Goal: Transaction & Acquisition: Obtain resource

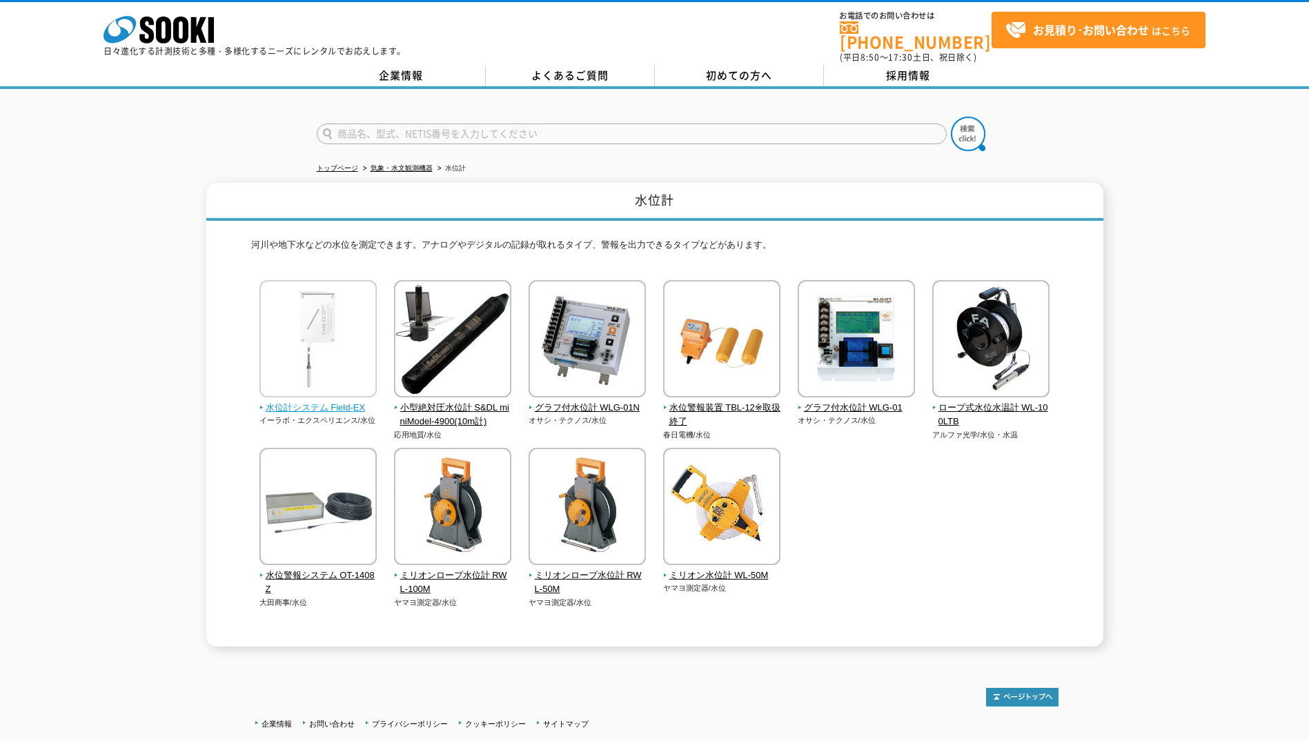
click at [328, 335] on img at bounding box center [318, 340] width 117 height 121
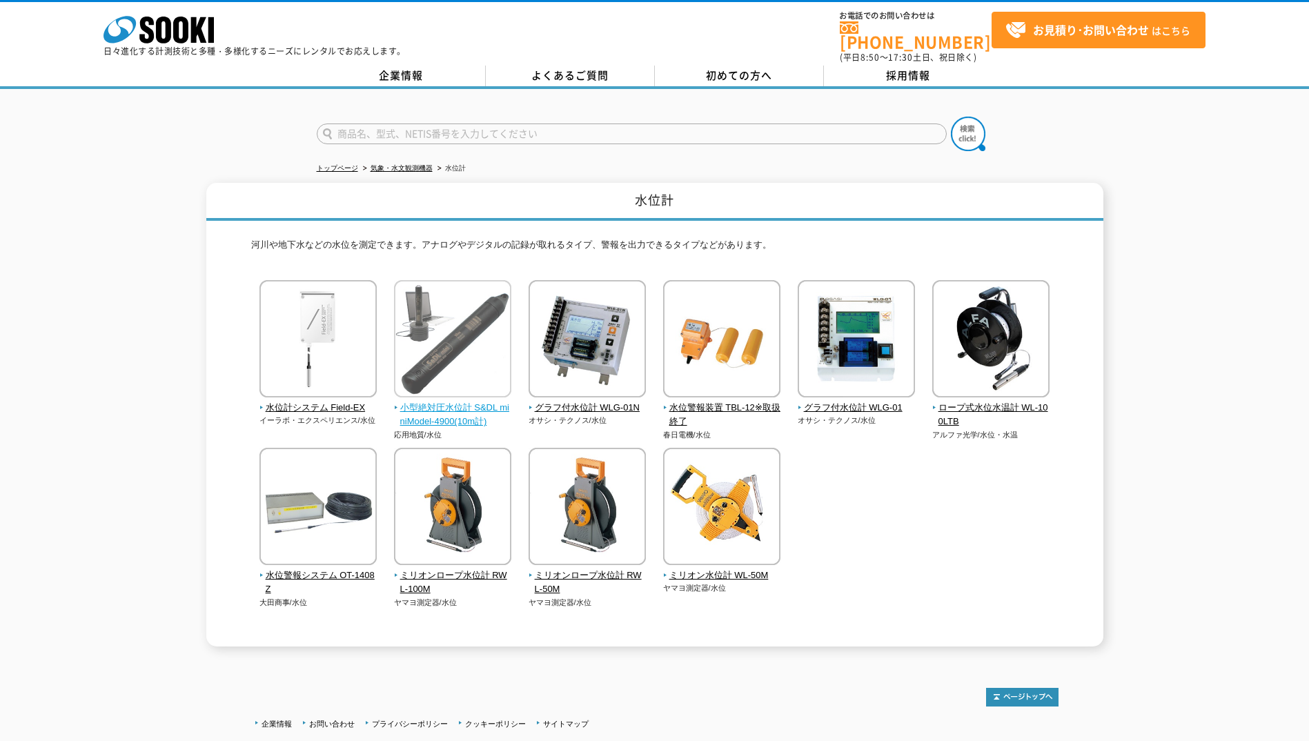
click at [426, 334] on img at bounding box center [452, 340] width 117 height 121
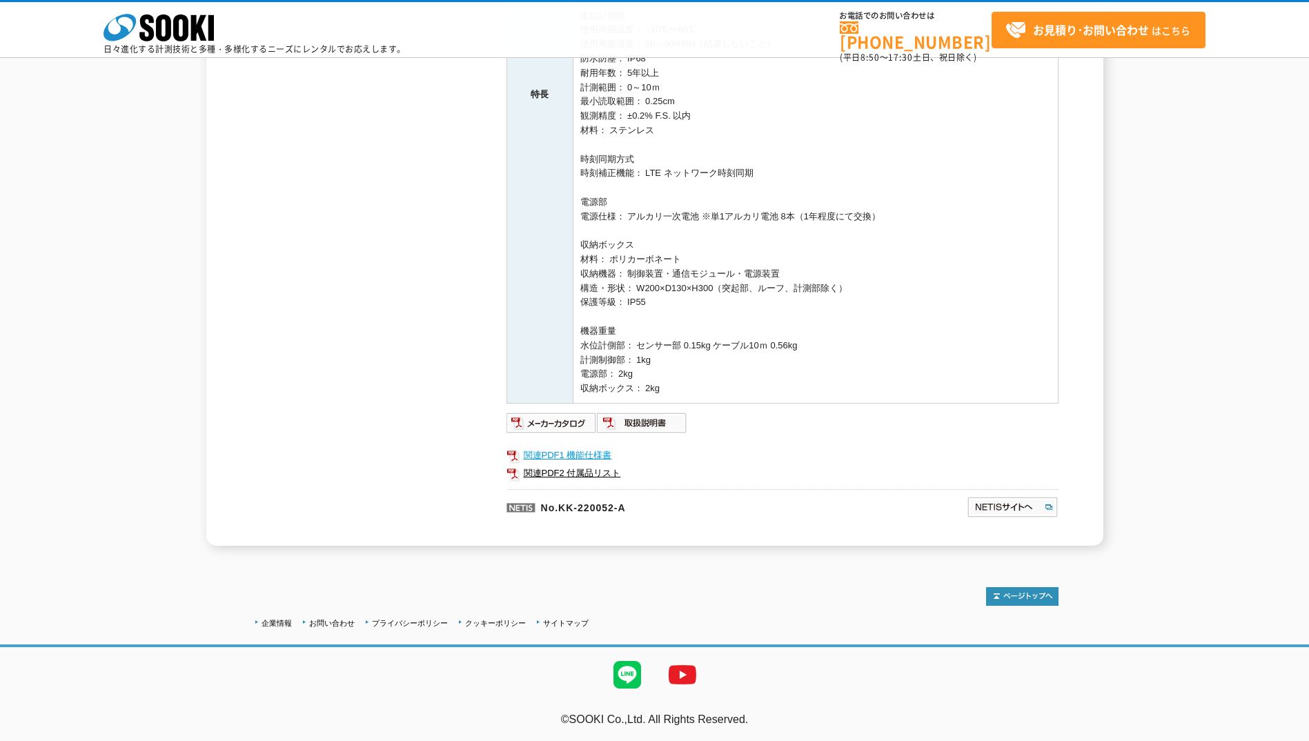
scroll to position [480, 0]
click at [650, 420] on img at bounding box center [642, 423] width 90 height 22
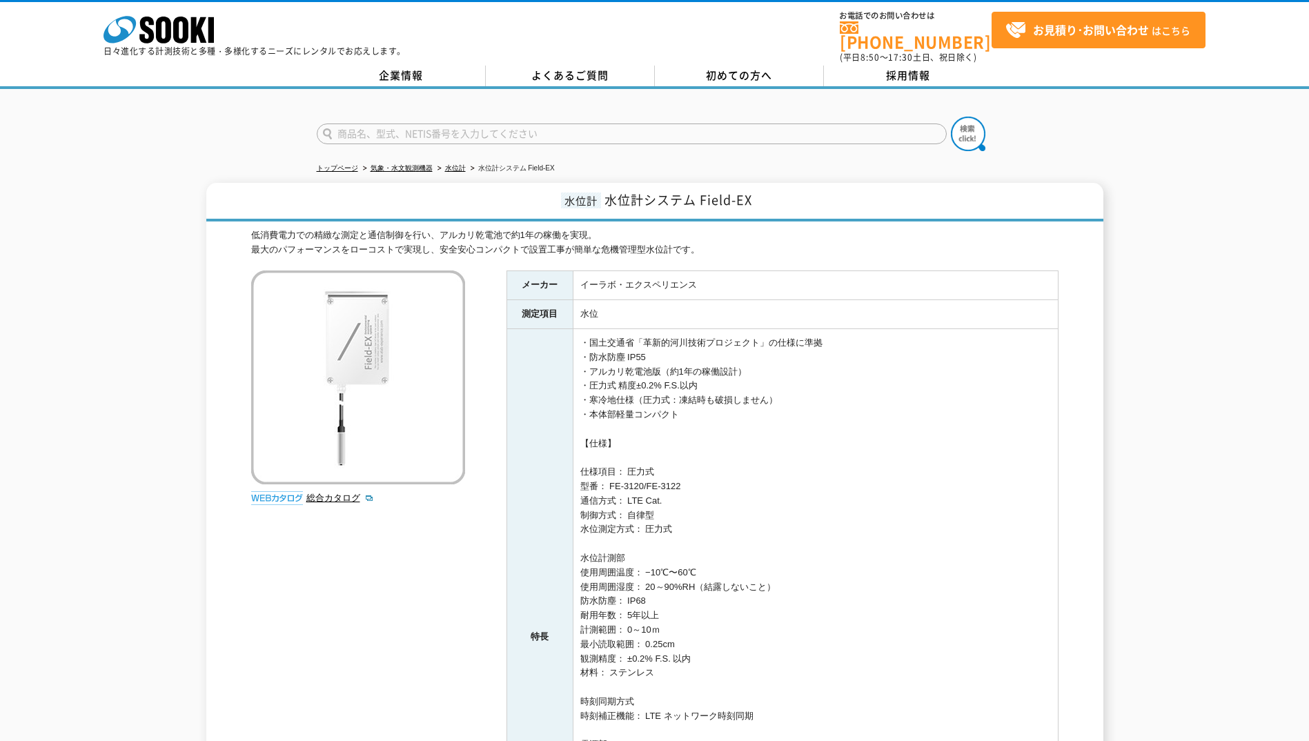
click at [585, 275] on td "イーラボ・エクスペリエンス" at bounding box center [815, 285] width 485 height 29
drag, startPoint x: 578, startPoint y: 279, endPoint x: 699, endPoint y: 283, distance: 120.9
click at [699, 283] on td "イーラボ・エクスペリエンス" at bounding box center [815, 285] width 485 height 29
copy td "イーラボ・エクスペリエンス"
click at [1040, 259] on div "低消費電力での精緻な測定と通信制御を行い、アルカリ乾電池で約1年の稼働を実現。 最大のパフォーマンスをローコストで実現し、安全安心コンパクトで設置工事が簡単な…" at bounding box center [655, 658] width 808 height 861
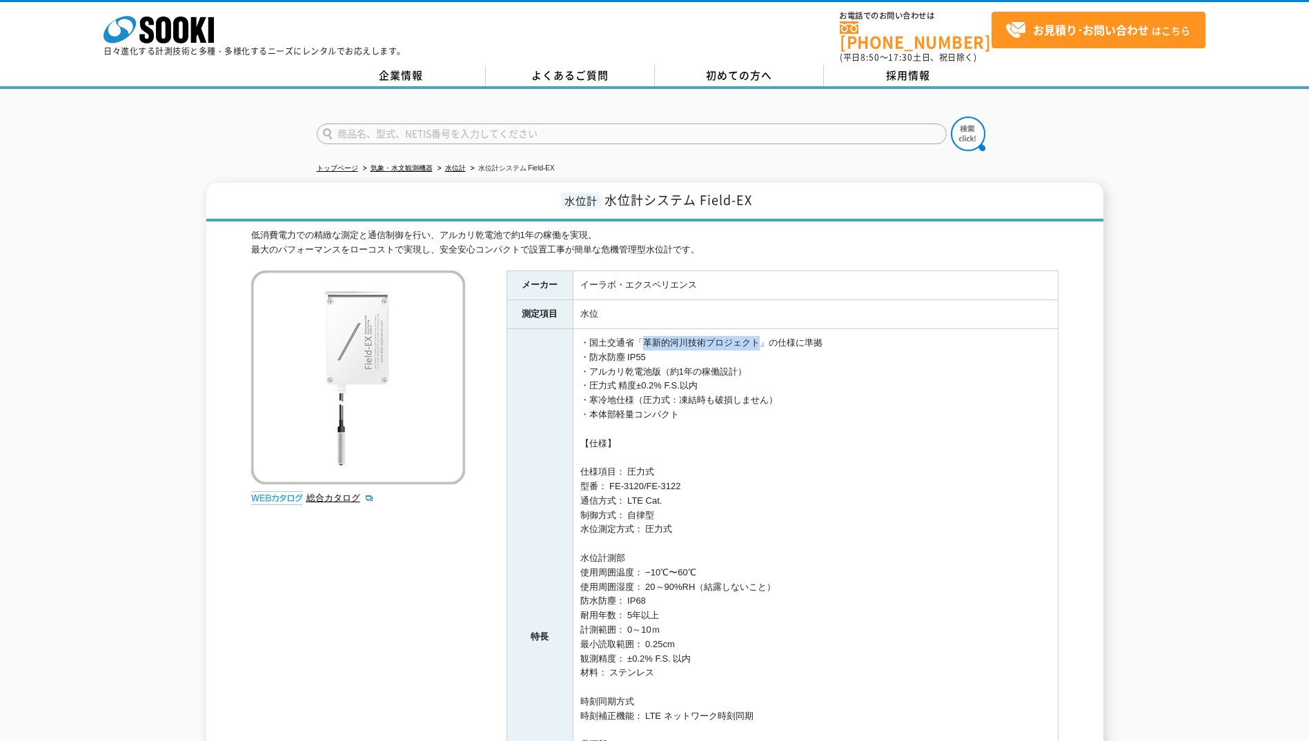
drag, startPoint x: 646, startPoint y: 335, endPoint x: 759, endPoint y: 334, distance: 113.2
click at [759, 334] on td "・国土交通省「革新的河川技術プロジェクト」の仕様に準拠 ・防水防塵 IP55 ・アルカリ乾電池版（約1年の稼働設計） ・圧力式 精度±0.2% F.S.以内 …" at bounding box center [815, 637] width 485 height 617
copy td "革新的河川技術プロジェクト"
click at [647, 543] on td "・国土交通省「革新的河川技術プロジェクト」の仕様に準拠 ・防水防塵 IP55 ・アルカリ乾電池版（約1年の稼働設計） ・圧力式 精度±0.2% F.S.以内 …" at bounding box center [815, 637] width 485 height 617
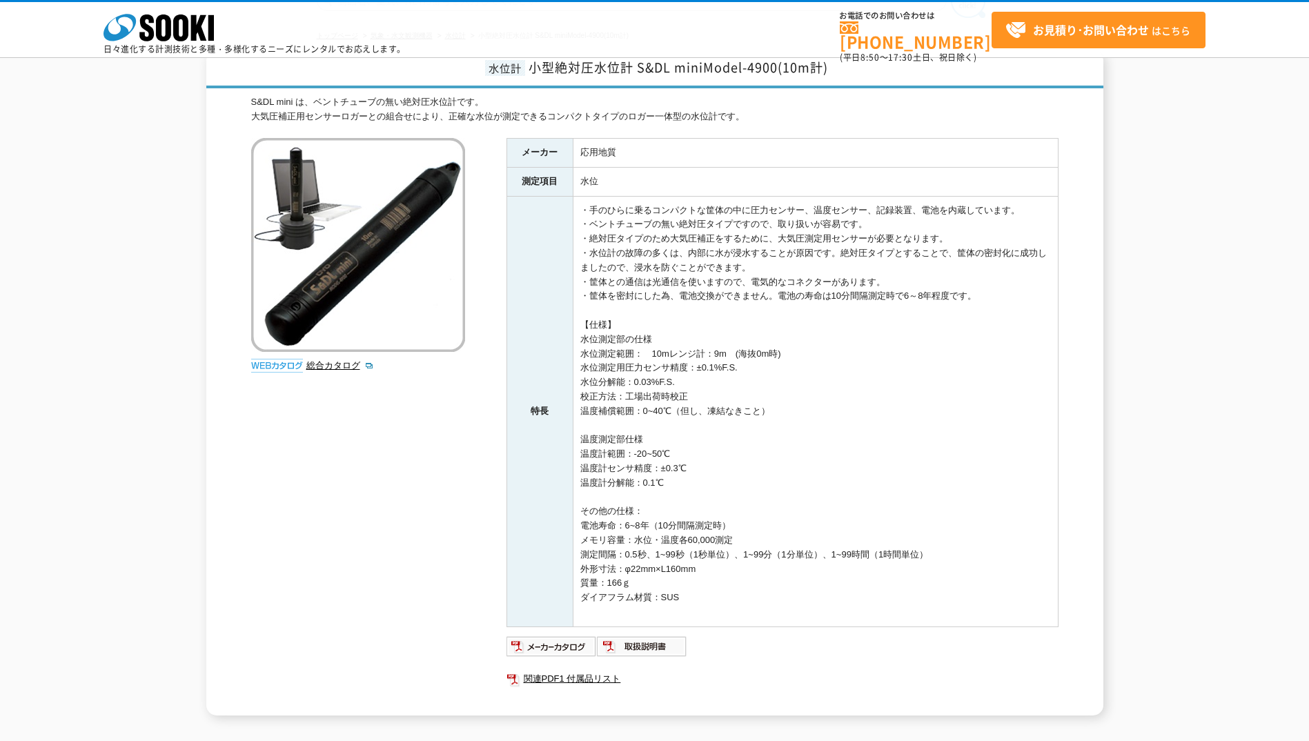
scroll to position [240, 0]
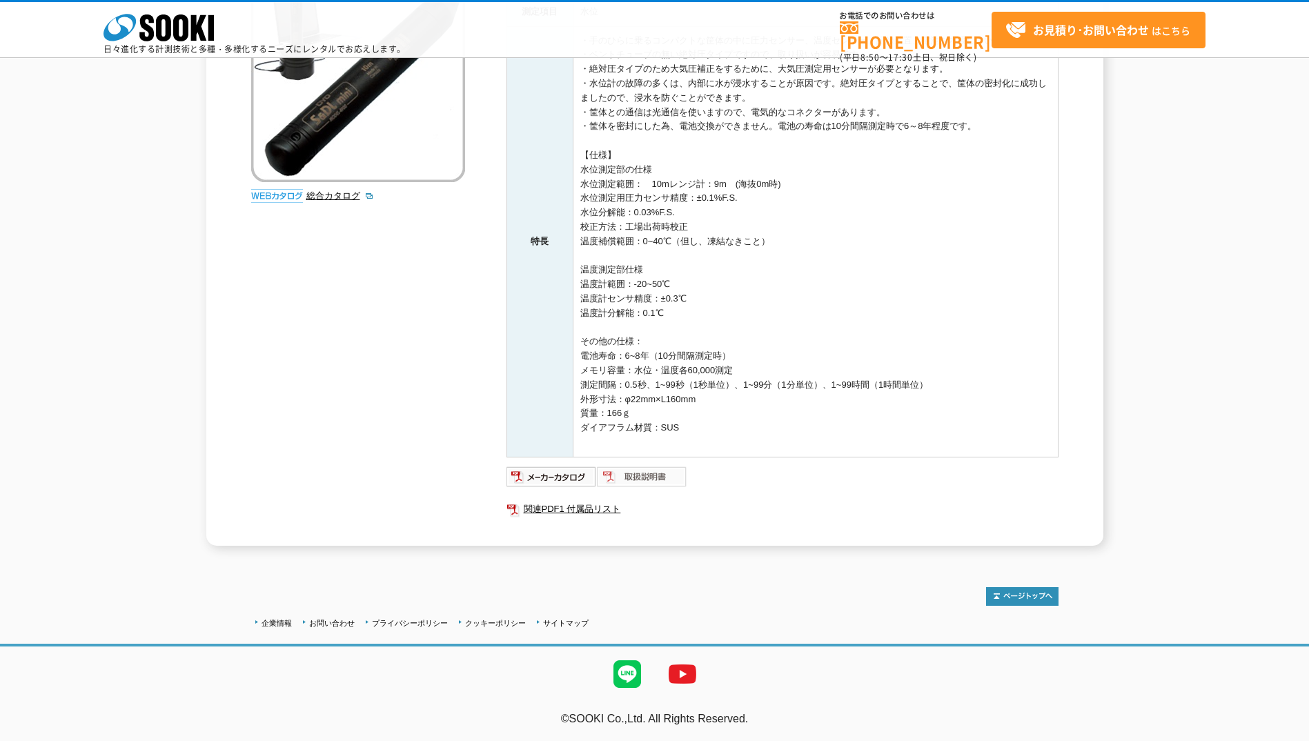
click at [659, 480] on img at bounding box center [642, 477] width 90 height 22
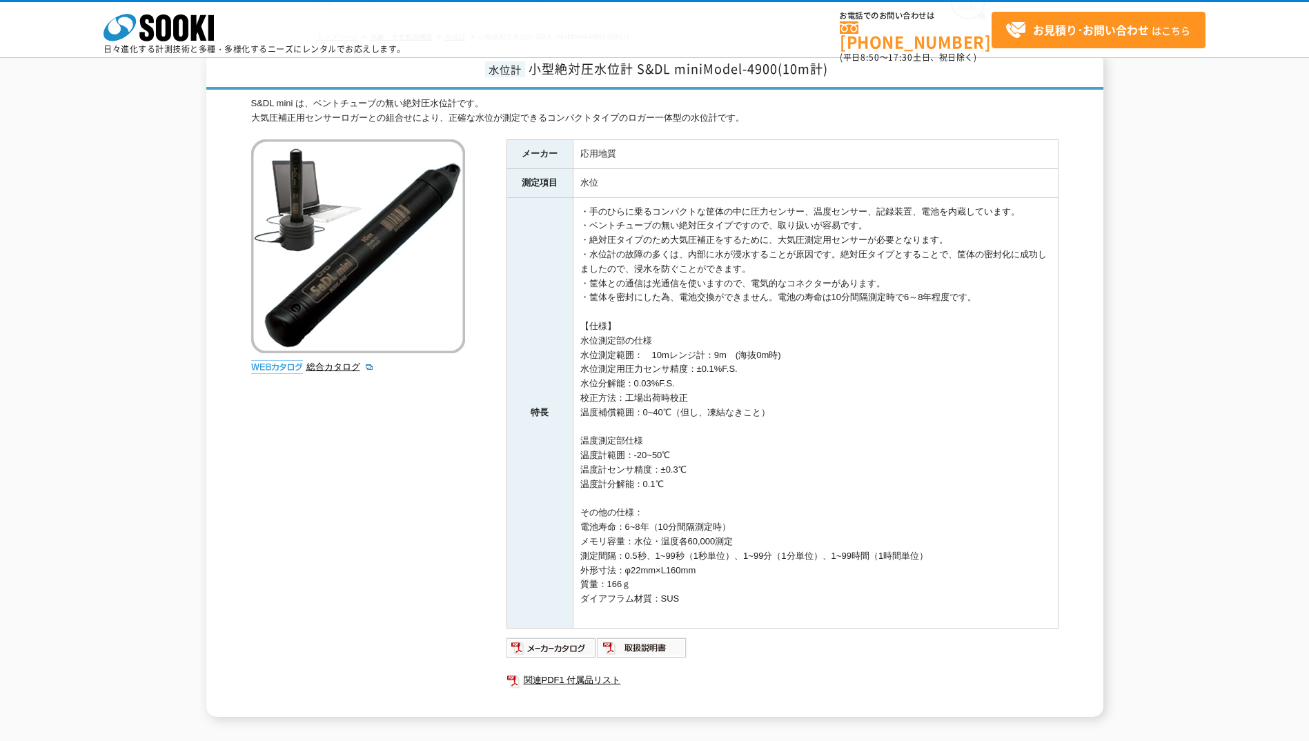
scroll to position [0, 0]
